Goal: Entertainment & Leisure: Consume media (video, audio)

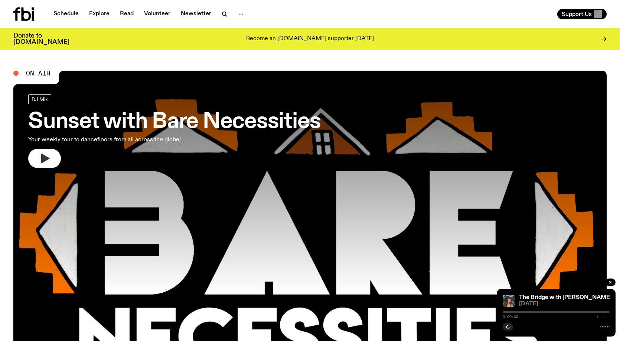
click at [36, 164] on button "button" at bounding box center [44, 158] width 33 height 19
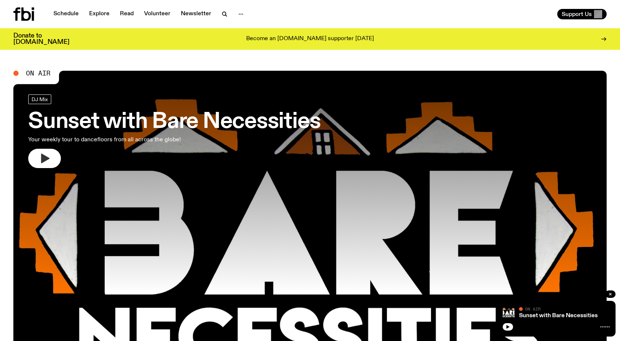
click at [49, 156] on icon "button" at bounding box center [45, 158] width 12 height 12
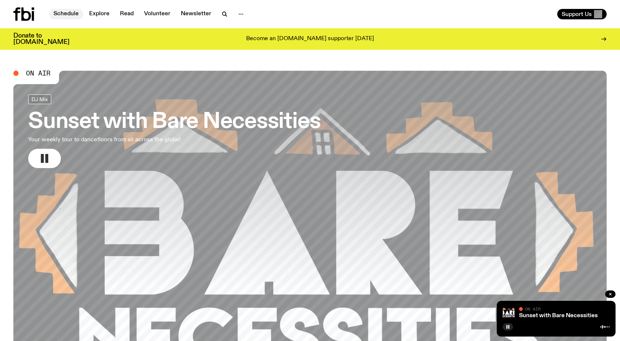
click at [62, 9] on link "Schedule" at bounding box center [66, 14] width 34 height 10
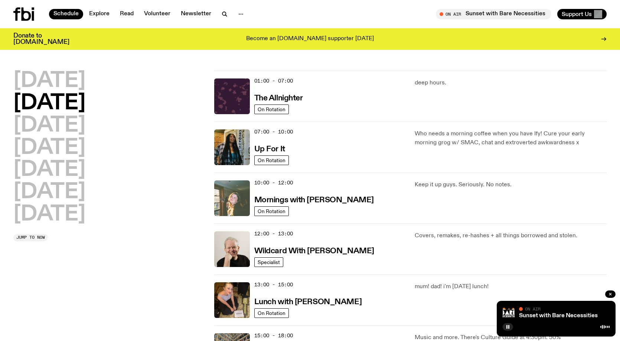
click at [233, 207] on img at bounding box center [232, 198] width 36 height 36
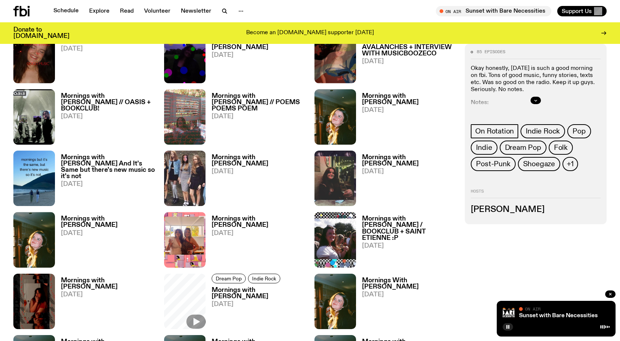
scroll to position [666, 0]
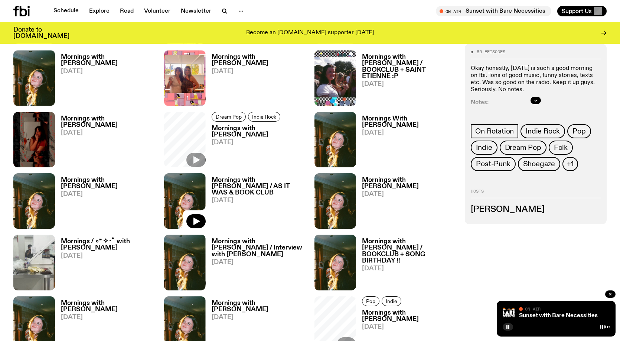
click at [193, 205] on img at bounding box center [185, 200] width 42 height 55
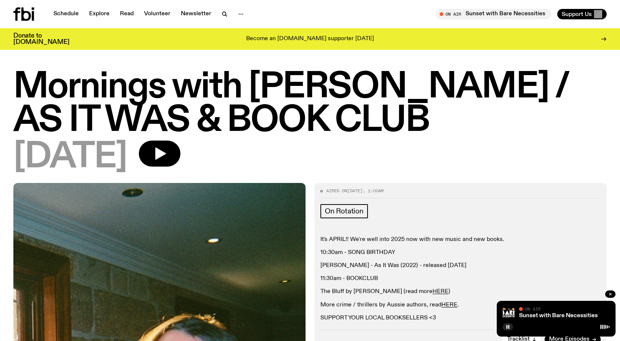
drag, startPoint x: 198, startPoint y: 161, endPoint x: 221, endPoint y: 169, distance: 24.3
click at [181, 162] on button "button" at bounding box center [160, 153] width 42 height 26
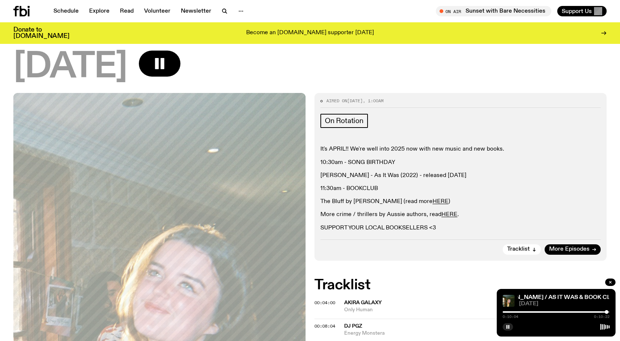
scroll to position [110, 0]
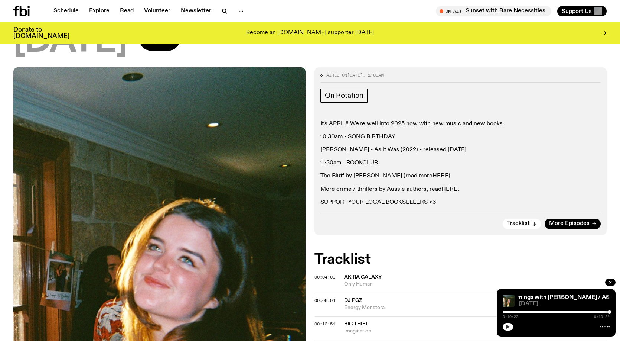
click at [510, 324] on button "button" at bounding box center [508, 326] width 10 height 7
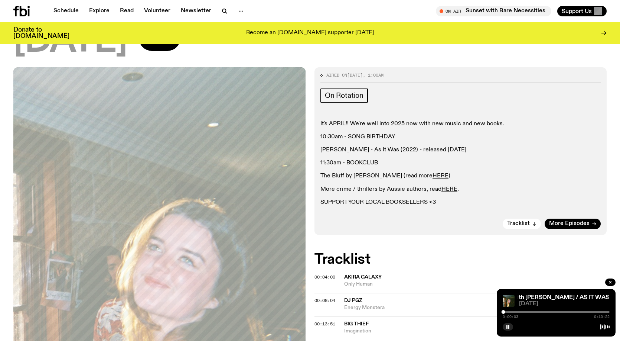
click at [595, 311] on div at bounding box center [556, 311] width 107 height 1
click at [585, 310] on div "0:08:58 0:10:22" at bounding box center [556, 313] width 107 height 9
click at [585, 311] on div "0:08:59 0:10:22" at bounding box center [556, 313] width 107 height 9
click at [586, 311] on div at bounding box center [542, 311] width 107 height 1
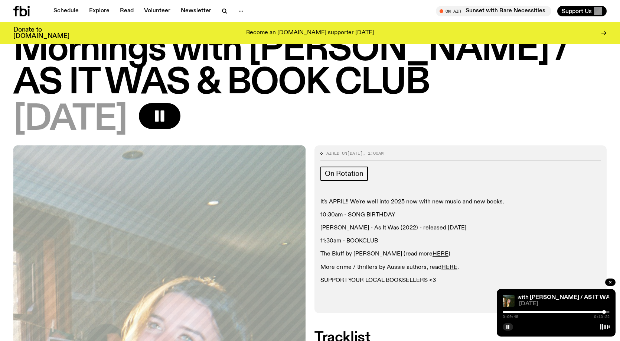
scroll to position [0, 0]
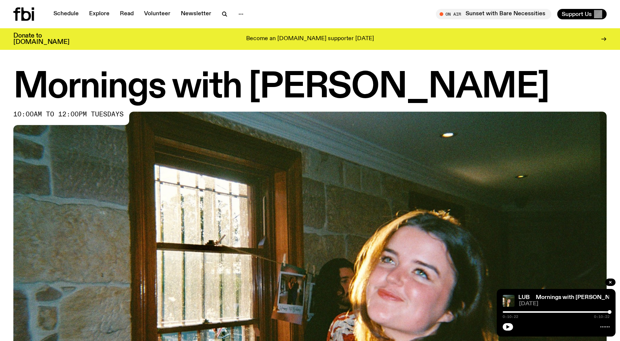
click at [23, 13] on icon at bounding box center [27, 13] width 10 height 13
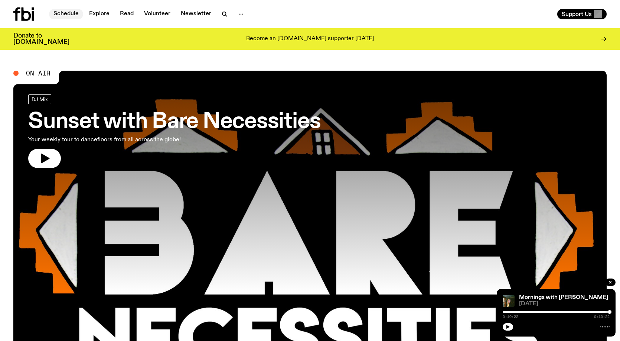
click at [51, 13] on link "Schedule" at bounding box center [66, 14] width 34 height 10
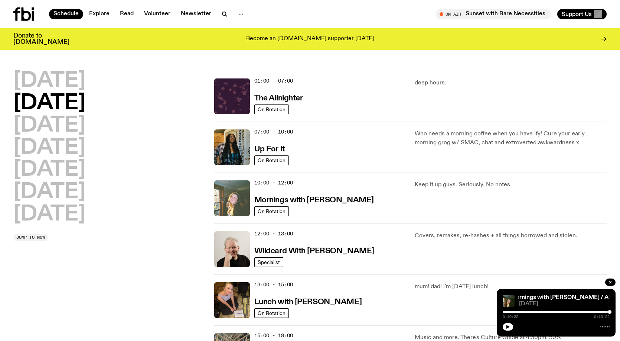
click at [223, 207] on img at bounding box center [232, 198] width 36 height 36
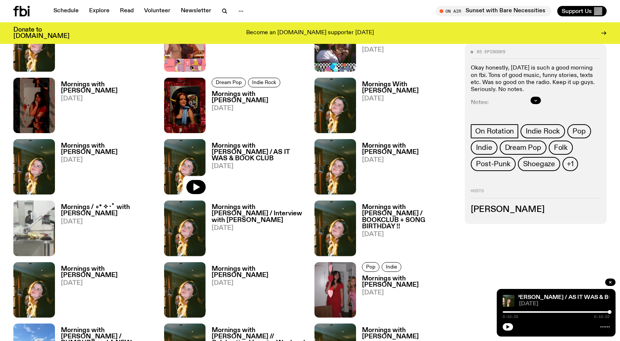
scroll to position [923, 0]
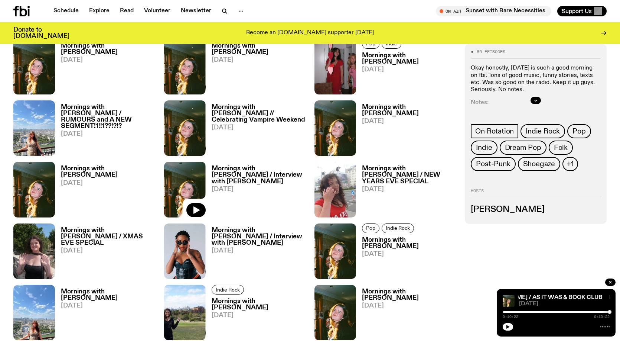
click at [184, 179] on img at bounding box center [185, 189] width 42 height 55
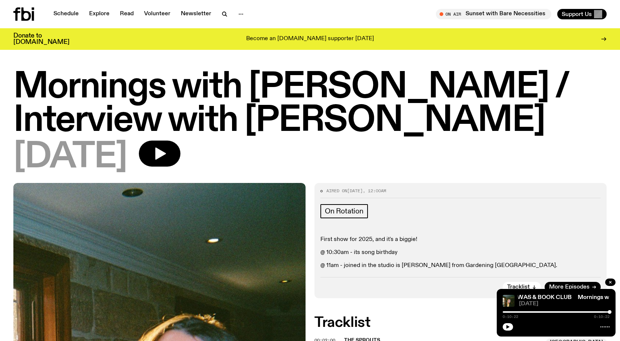
click at [614, 282] on button "button" at bounding box center [611, 281] width 10 height 7
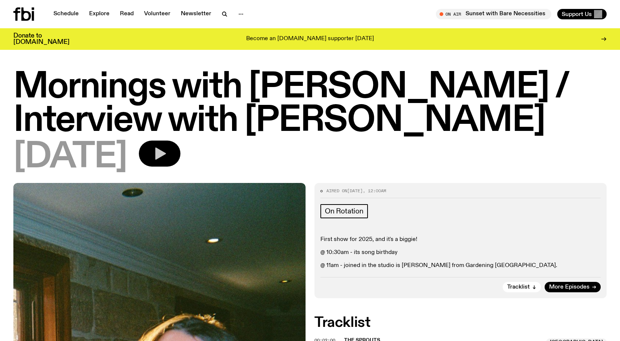
click at [167, 150] on icon "button" at bounding box center [159, 153] width 15 height 15
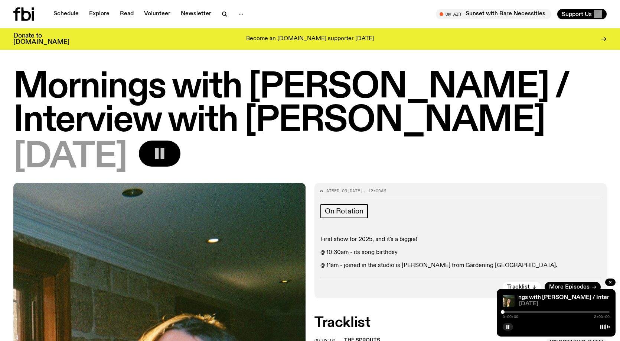
click at [508, 327] on icon "button" at bounding box center [508, 326] width 4 height 4
click at [167, 150] on icon "button" at bounding box center [159, 153] width 15 height 15
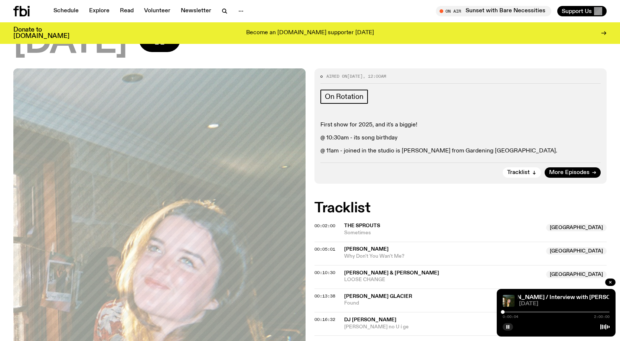
scroll to position [108, 0]
click at [68, 12] on link "Schedule" at bounding box center [66, 11] width 34 height 10
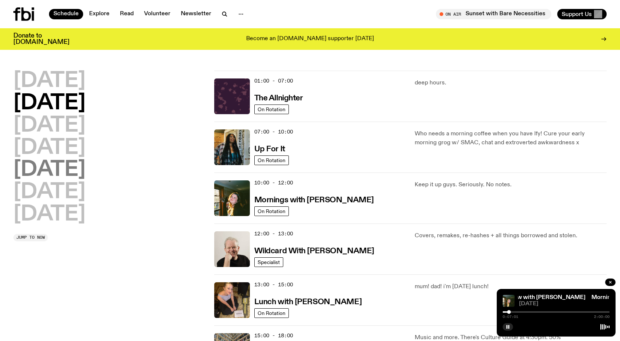
click at [60, 170] on h2 "[DATE]" at bounding box center [49, 169] width 72 height 21
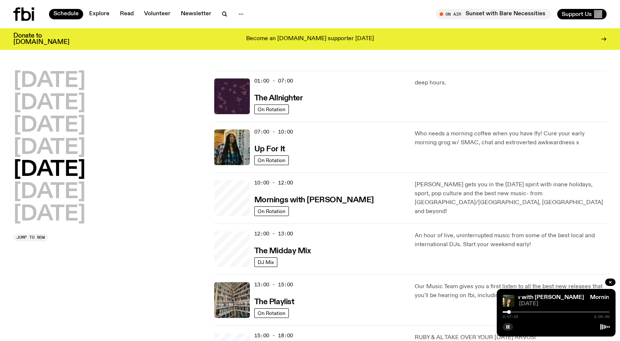
scroll to position [21, 0]
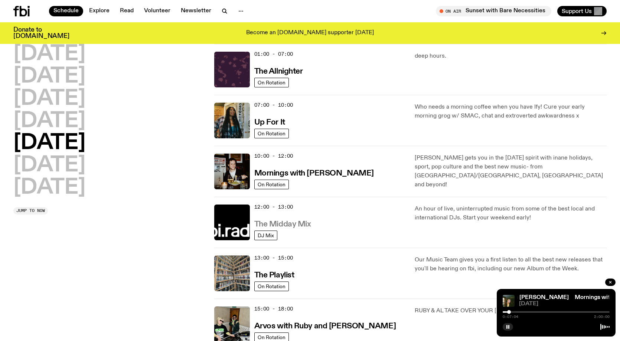
click at [289, 225] on h3 "The Midday Mix" at bounding box center [282, 224] width 57 height 8
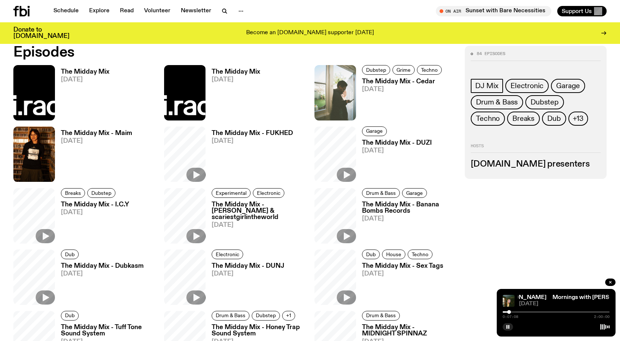
scroll to position [515, 0]
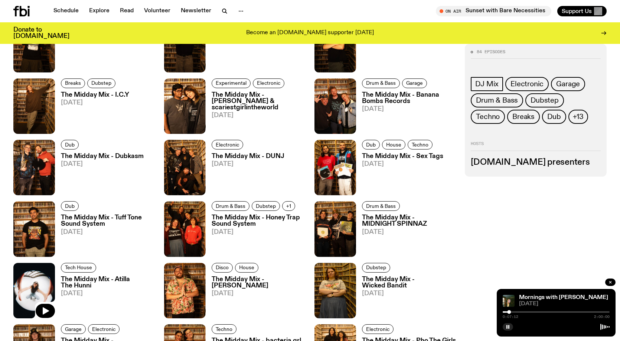
click at [30, 286] on img at bounding box center [34, 290] width 42 height 55
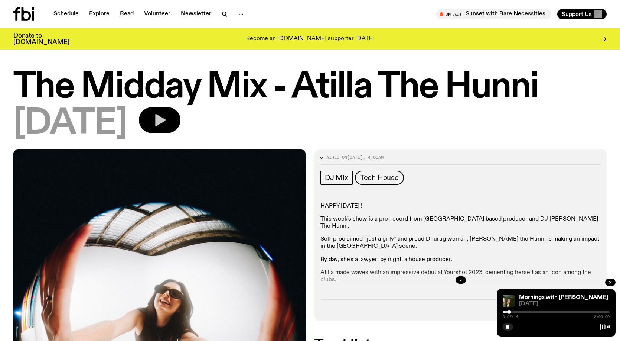
click at [167, 117] on icon "button" at bounding box center [159, 120] width 15 height 15
click at [61, 16] on link "Schedule" at bounding box center [66, 14] width 34 height 10
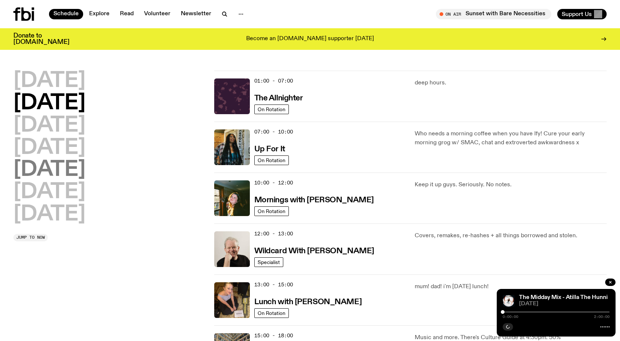
click at [56, 168] on h2 "[DATE]" at bounding box center [49, 169] width 72 height 21
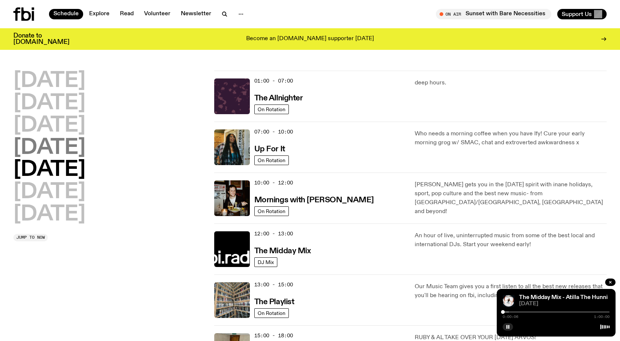
click at [55, 151] on h2 "[DATE]" at bounding box center [49, 147] width 72 height 21
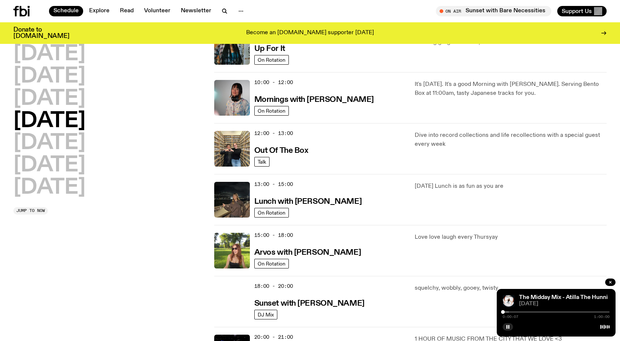
scroll to position [281, 0]
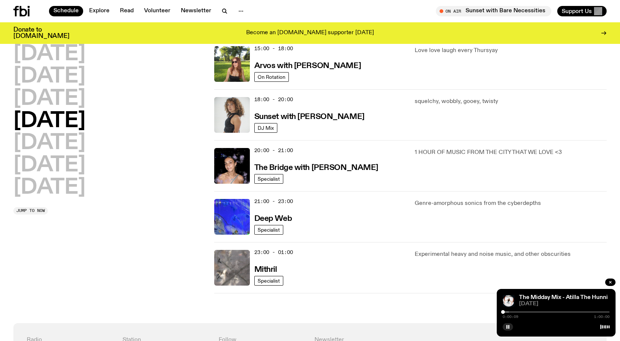
click at [230, 270] on img at bounding box center [232, 268] width 36 height 36
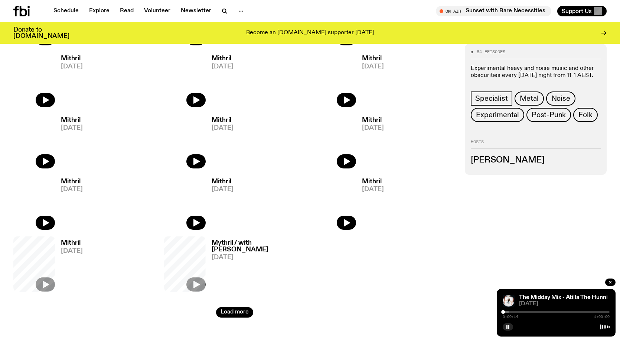
scroll to position [515, 0]
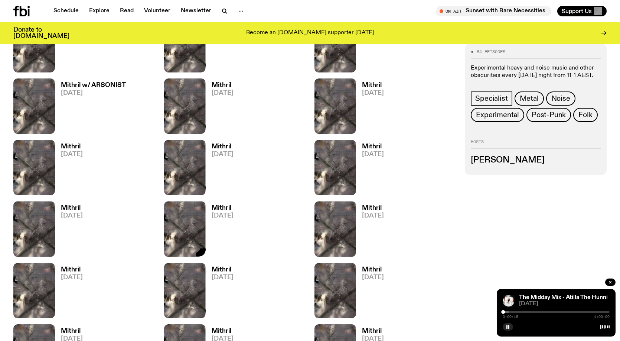
click at [188, 225] on img at bounding box center [185, 228] width 42 height 55
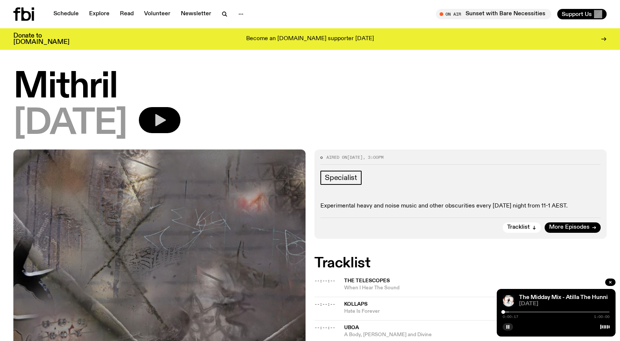
click at [167, 125] on icon "button" at bounding box center [159, 120] width 15 height 15
click at [69, 16] on link "Schedule" at bounding box center [66, 14] width 34 height 10
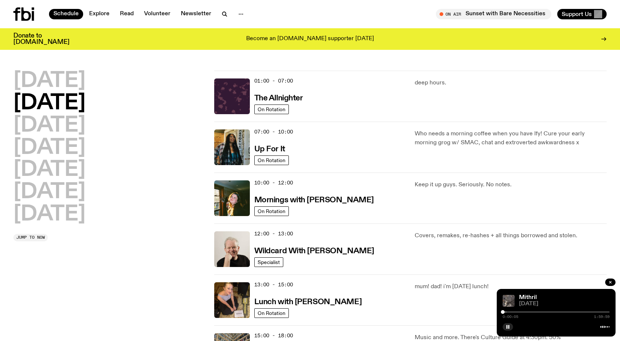
drag, startPoint x: 513, startPoint y: 312, endPoint x: 565, endPoint y: 334, distance: 56.4
click at [513, 312] on div "0:00:05 1:59:59" at bounding box center [556, 313] width 107 height 9
drag, startPoint x: 503, startPoint y: 312, endPoint x: 517, endPoint y: 310, distance: 14.2
click at [517, 310] on div at bounding box center [517, 312] width 4 height 4
drag, startPoint x: 62, startPoint y: 152, endPoint x: 143, endPoint y: 176, distance: 84.4
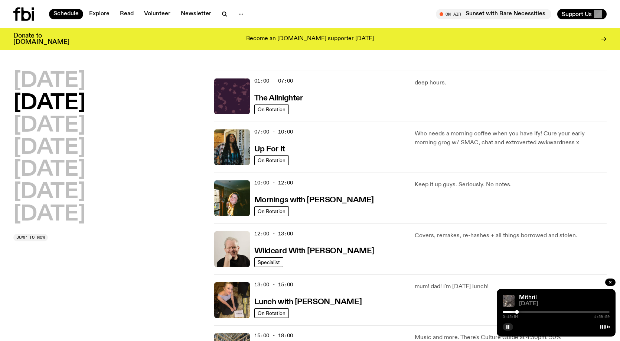
click at [64, 153] on h2 "[DATE]" at bounding box center [49, 147] width 72 height 21
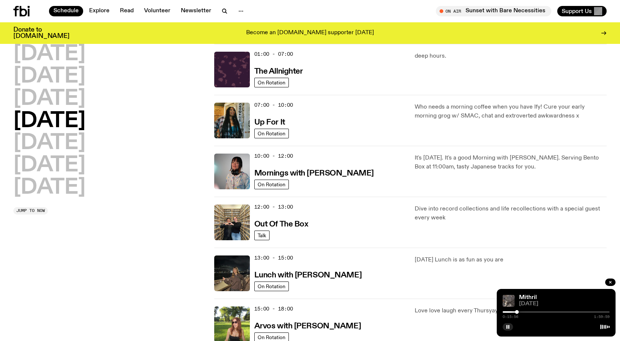
scroll to position [169, 0]
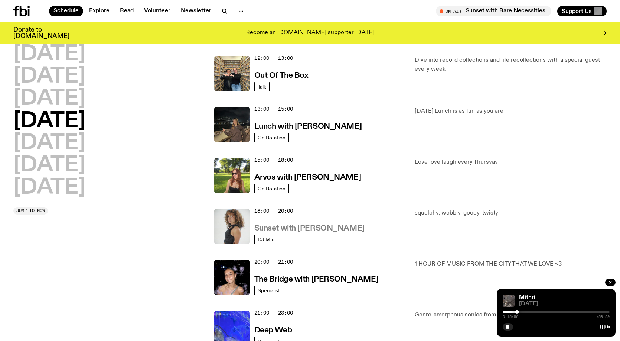
click at [288, 231] on h3 "Sunset with [PERSON_NAME]" at bounding box center [309, 228] width 110 height 8
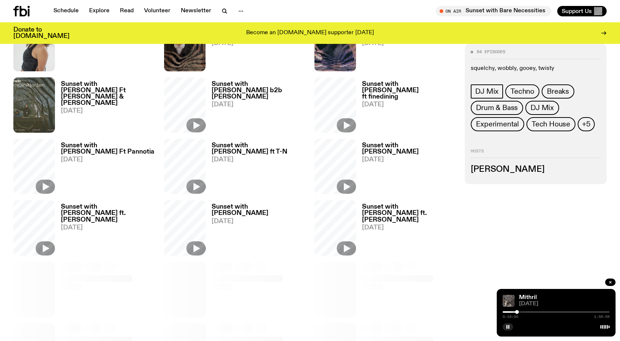
scroll to position [737, 0]
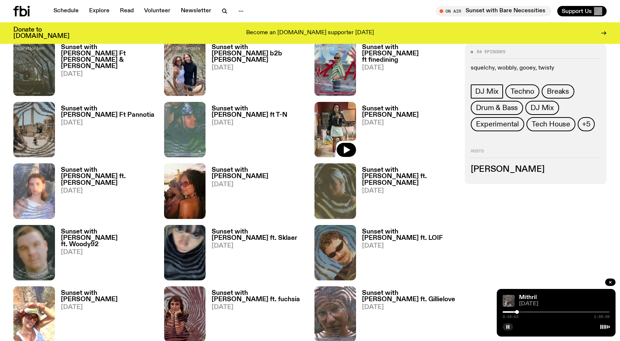
click at [343, 116] on img at bounding box center [336, 129] width 42 height 55
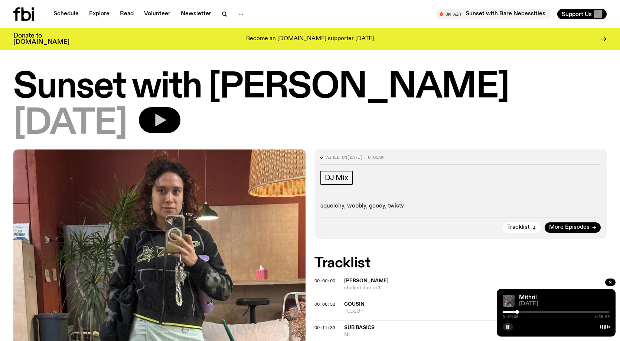
click at [167, 123] on icon "button" at bounding box center [159, 120] width 15 height 15
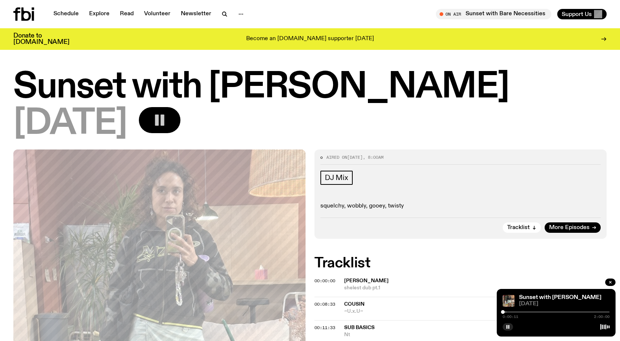
click at [439, 101] on h1 "Sunset with [PERSON_NAME]" at bounding box center [310, 87] width 594 height 33
click at [446, 97] on h1 "Sunset with [PERSON_NAME]" at bounding box center [310, 87] width 594 height 33
click at [414, 74] on h1 "Sunset with [PERSON_NAME]" at bounding box center [310, 87] width 594 height 33
